Goal: Task Accomplishment & Management: Complete application form

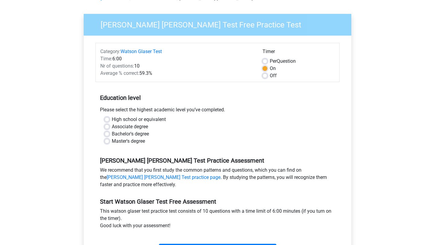
scroll to position [36, 0]
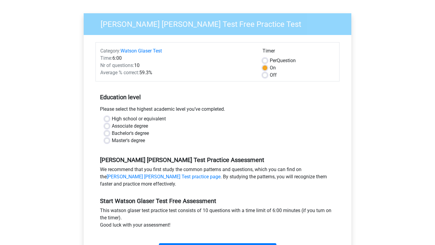
click at [112, 134] on label "Bachelor's degree" at bounding box center [130, 133] width 37 height 7
click at [106, 134] on input "Bachelor's degree" at bounding box center [107, 133] width 5 height 6
radio input "true"
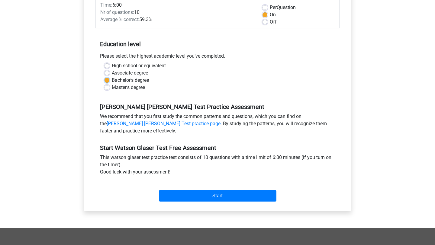
scroll to position [170, 0]
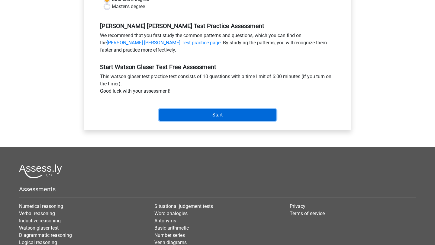
click at [211, 115] on input "Start" at bounding box center [218, 114] width 118 height 11
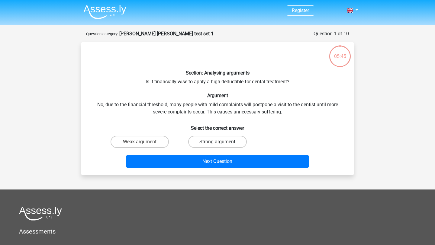
click at [228, 141] on label "Strong argument" at bounding box center [217, 142] width 58 height 12
click at [222, 142] on input "Strong argument" at bounding box center [220, 144] width 4 height 4
radio input "true"
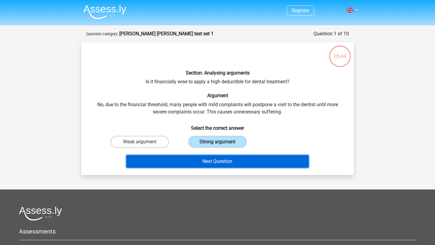
click at [232, 162] on button "Next Question" at bounding box center [217, 161] width 183 height 13
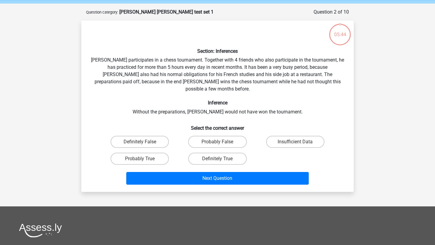
scroll to position [21, 0]
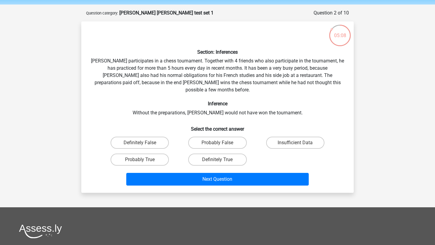
click at [140, 160] on input "Probably True" at bounding box center [142, 162] width 4 height 4
radio input "true"
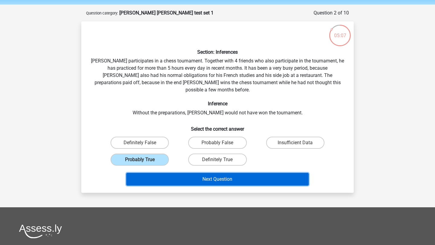
click at [203, 173] on button "Next Question" at bounding box center [217, 179] width 183 height 13
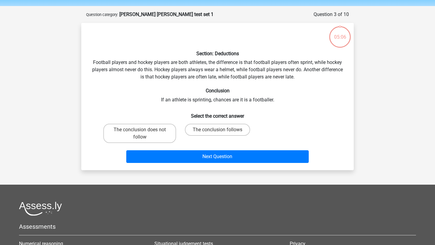
scroll to position [17, 0]
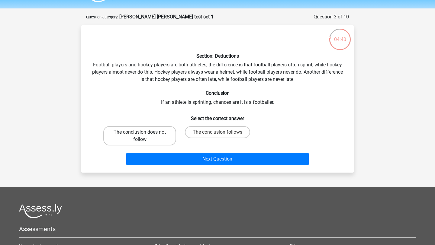
click at [166, 136] on label "The conclusion does not follow" at bounding box center [139, 135] width 73 height 19
click at [144, 136] on input "The conclusion does not follow" at bounding box center [142, 134] width 4 height 4
radio input "true"
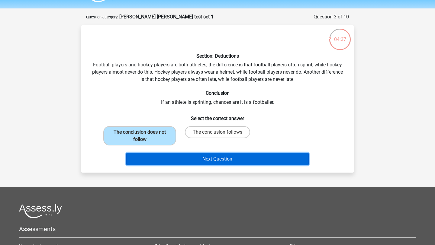
click at [203, 159] on button "Next Question" at bounding box center [217, 159] width 183 height 13
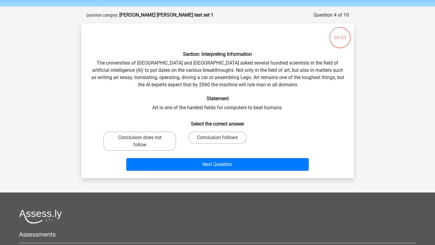
scroll to position [19, 0]
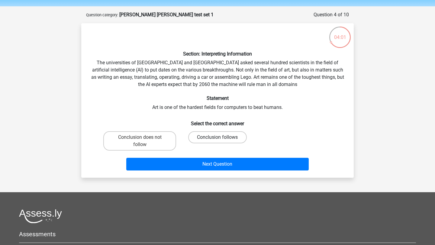
click at [224, 139] on label "Conclusion follows" at bounding box center [217, 137] width 58 height 12
click at [222, 139] on input "Conclusion follows" at bounding box center [220, 140] width 4 height 4
radio input "true"
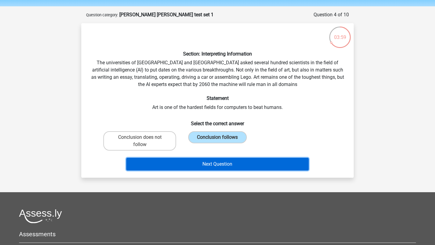
click at [225, 165] on button "Next Question" at bounding box center [217, 164] width 183 height 13
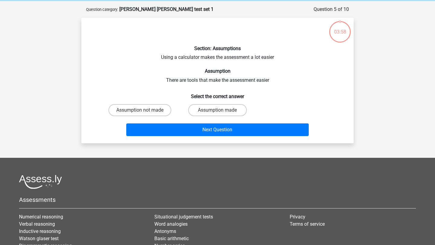
scroll to position [24, 0]
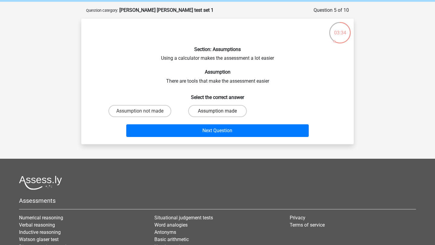
click at [227, 109] on label "Assumption made" at bounding box center [217, 111] width 58 height 12
click at [222, 111] on input "Assumption made" at bounding box center [220, 113] width 4 height 4
radio input "true"
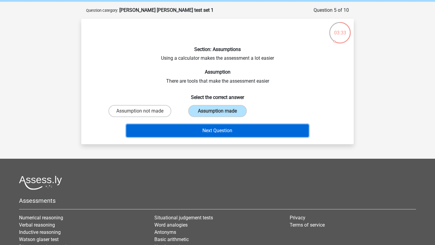
click at [228, 129] on button "Next Question" at bounding box center [217, 131] width 183 height 13
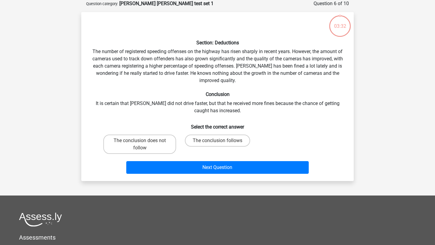
scroll to position [24, 0]
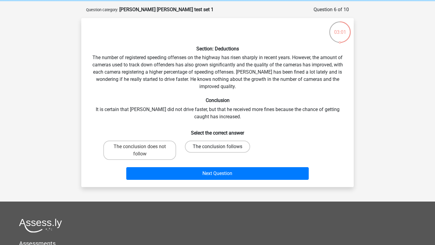
click at [216, 151] on label "The conclusion follows" at bounding box center [217, 147] width 65 height 12
click at [218, 151] on input "The conclusion follows" at bounding box center [220, 149] width 4 height 4
radio input "true"
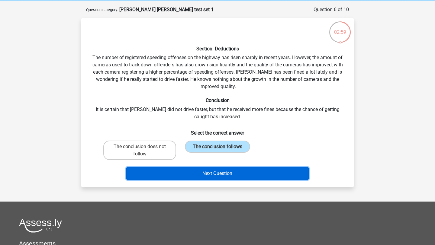
click at [228, 175] on button "Next Question" at bounding box center [217, 173] width 183 height 13
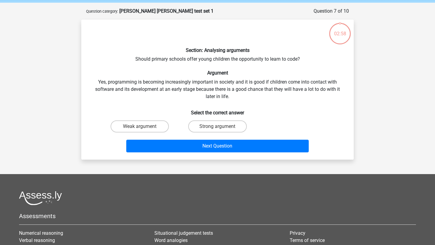
scroll to position [21, 0]
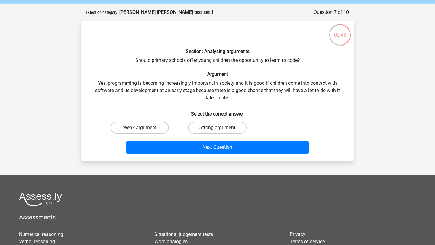
click at [226, 131] on label "Strong argument" at bounding box center [217, 128] width 58 height 12
click at [222, 131] on input "Strong argument" at bounding box center [220, 130] width 4 height 4
radio input "true"
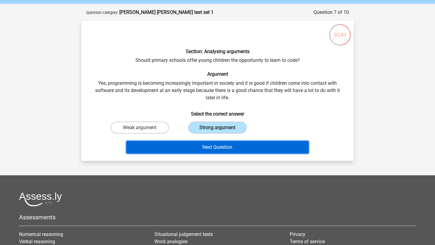
click at [226, 148] on button "Next Question" at bounding box center [217, 147] width 183 height 13
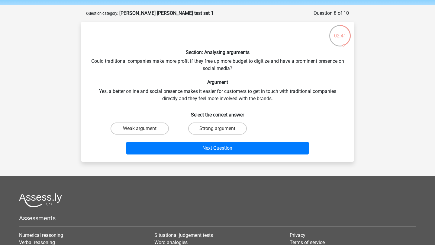
scroll to position [20, 0]
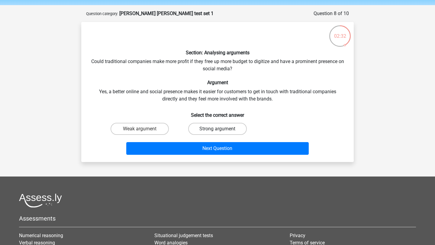
click at [212, 127] on label "Strong argument" at bounding box center [217, 129] width 58 height 12
click at [218, 129] on input "Strong argument" at bounding box center [220, 131] width 4 height 4
radio input "true"
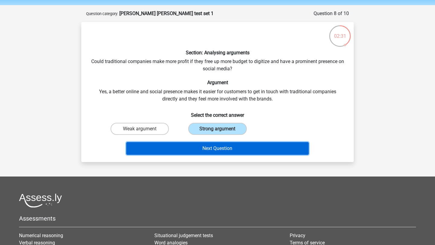
click at [211, 150] on button "Next Question" at bounding box center [217, 148] width 183 height 13
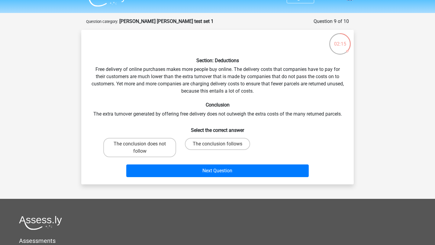
scroll to position [18, 0]
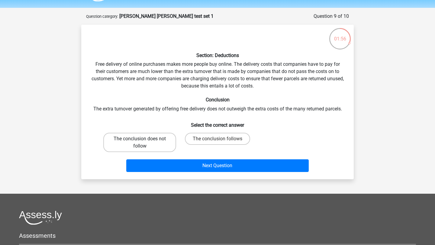
click at [157, 143] on label "The conclusion does not follow" at bounding box center [139, 142] width 73 height 19
click at [144, 143] on input "The conclusion does not follow" at bounding box center [142, 141] width 4 height 4
radio input "true"
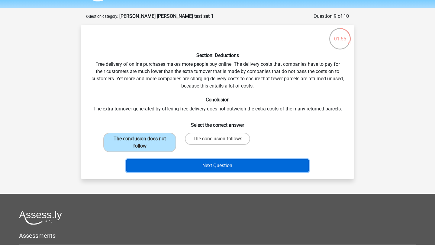
click at [206, 164] on button "Next Question" at bounding box center [217, 166] width 183 height 13
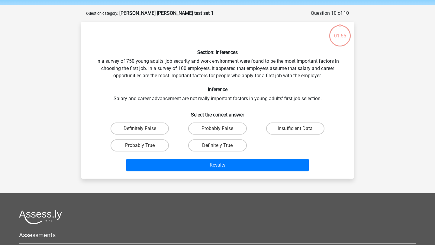
scroll to position [19, 0]
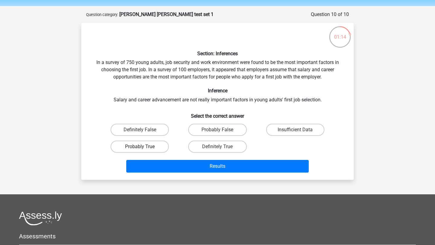
click at [159, 147] on label "Probably True" at bounding box center [140, 147] width 58 height 12
click at [144, 147] on input "Probably True" at bounding box center [142, 149] width 4 height 4
radio input "true"
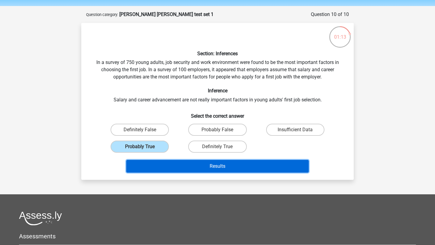
click at [229, 160] on button "Results" at bounding box center [217, 166] width 183 height 13
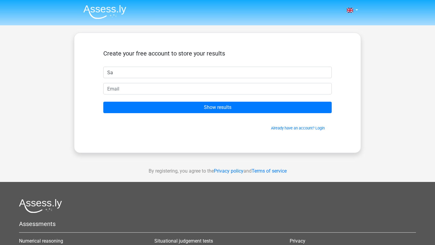
type input "Sabina"
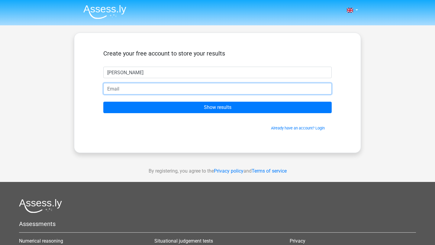
click at [165, 91] on input "email" at bounding box center [217, 88] width 229 height 11
type input "perm.sabina@gmail.com"
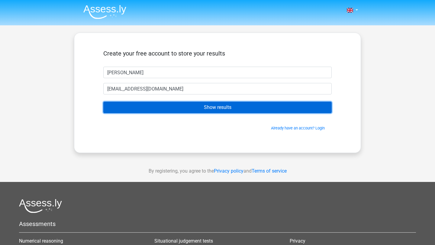
click at [214, 107] on input "Show results" at bounding box center [217, 107] width 229 height 11
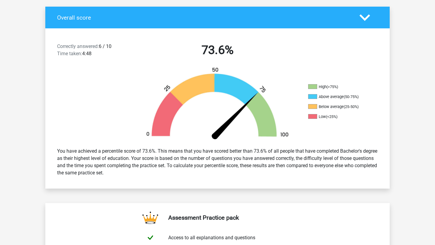
scroll to position [130, 0]
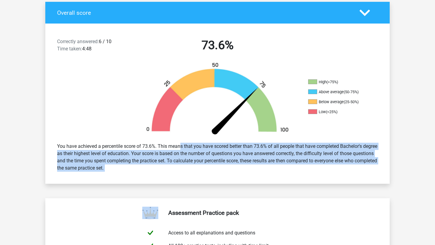
drag, startPoint x: 158, startPoint y: 146, endPoint x: 194, endPoint y: 186, distance: 54.4
copy div "This means that you have scored better than 73.6% of all people that have compl…"
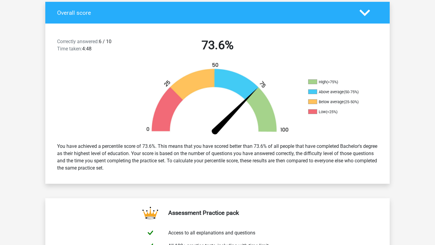
click at [282, 48] on h2 "73.6%" at bounding box center [218, 45] width 156 height 15
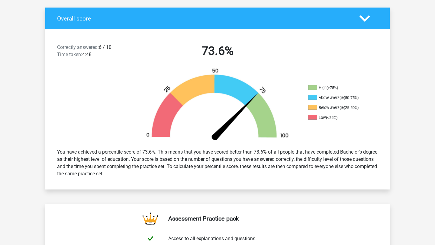
scroll to position [124, 0]
